Goal: Find contact information: Find contact information

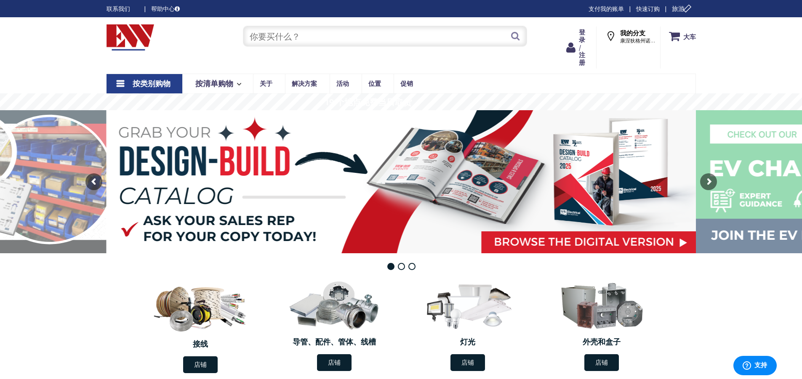
click at [411, 41] on input "text" at bounding box center [385, 36] width 284 height 21
type input "thermostat"
click at [513, 32] on button "Search" at bounding box center [515, 36] width 11 height 19
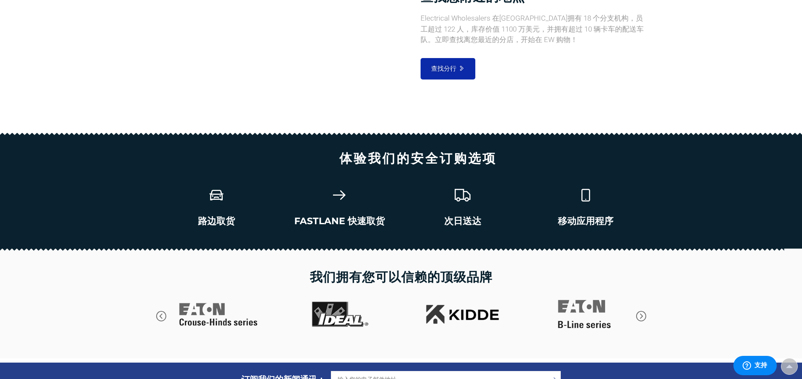
scroll to position [1181, 0]
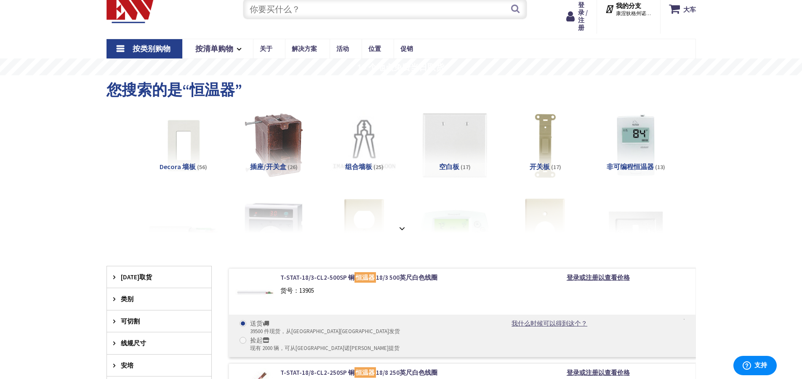
scroll to position [42, 0]
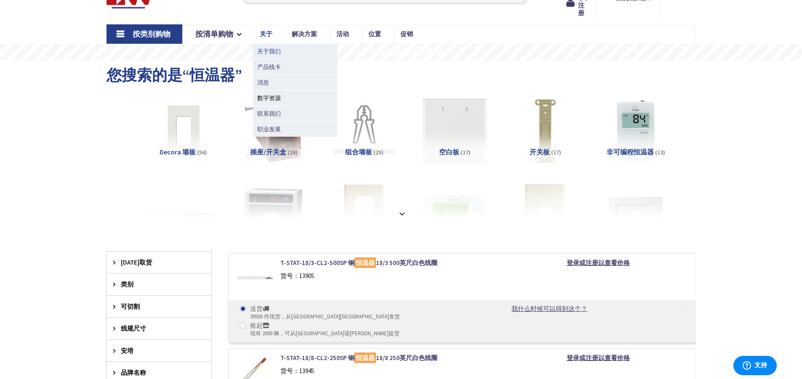
click at [278, 54] on font "关于我们" at bounding box center [269, 52] width 24 height 8
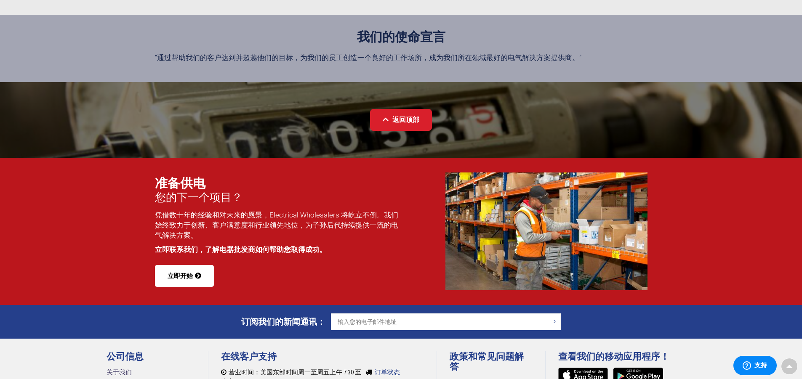
scroll to position [1085, 0]
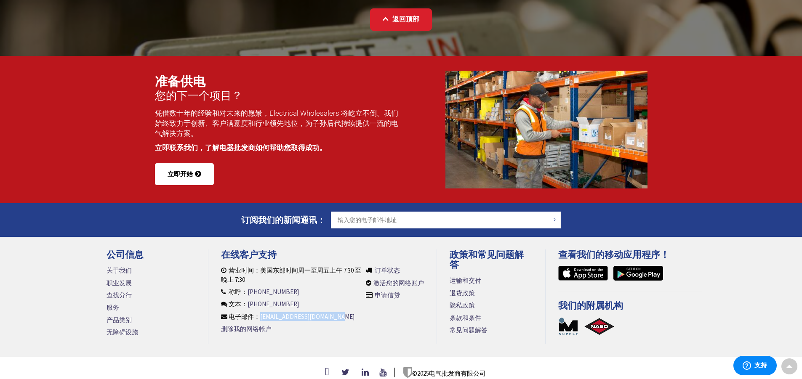
drag, startPoint x: 343, startPoint y: 302, endPoint x: 259, endPoint y: 307, distance: 83.5
click at [259, 312] on li "电子邮件： customersupport@ew-ct.com" at bounding box center [291, 316] width 141 height 9
click at [307, 288] on li "称呼： (860) 357-6064" at bounding box center [291, 292] width 141 height 9
drag, startPoint x: 292, startPoint y: 275, endPoint x: 248, endPoint y: 283, distance: 44.8
click at [248, 283] on ul "营业时间：美国东部时间周一至周五上午 7:30 至晚上 7:30 称呼： (860) 357-6064 文本： (860) 357-6064 电子邮件： cu…" at bounding box center [291, 301] width 141 height 71
